Goal: Task Accomplishment & Management: Use online tool/utility

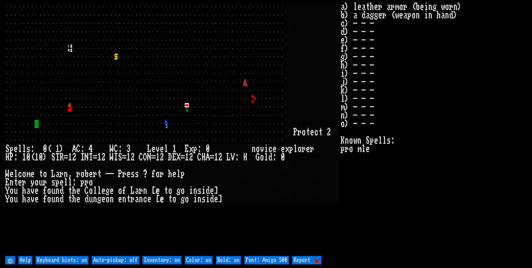
click at [128, 255] on help "⚙️ Help Keyboard hints: on Auto-pickup: off Inventory: on Color: on Bold: on Fo…" at bounding box center [266, 259] width 522 height 11
click at [139, 259] on off "Auto-pickup: off" at bounding box center [115, 260] width 47 height 8
type off "Auto-pickup: on"
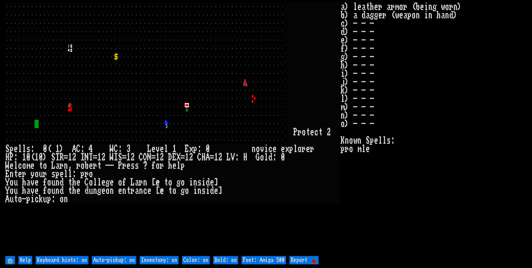
click at [147, 260] on on "Inventory: on" at bounding box center [159, 260] width 39 height 8
type on "Inventory: off"
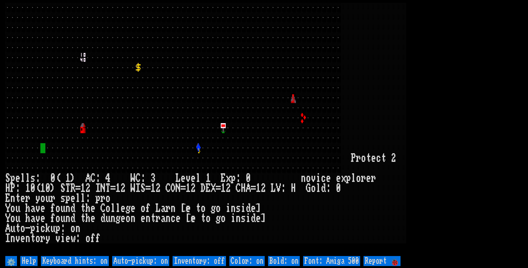
drag, startPoint x: 358, startPoint y: 261, endPoint x: 361, endPoint y: 258, distance: 3.7
click at [358, 261] on 500 "Font: Amiga 500" at bounding box center [331, 261] width 57 height 10
type 500 "Font: Amiga 1200"
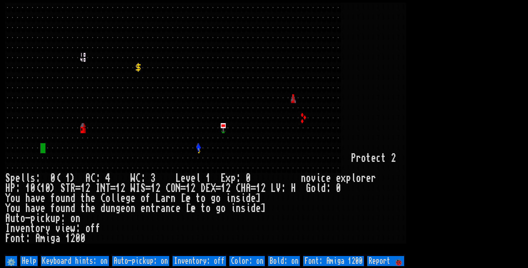
click at [452, 139] on larn at bounding box center [264, 129] width 518 height 252
